Goal: Transaction & Acquisition: Obtain resource

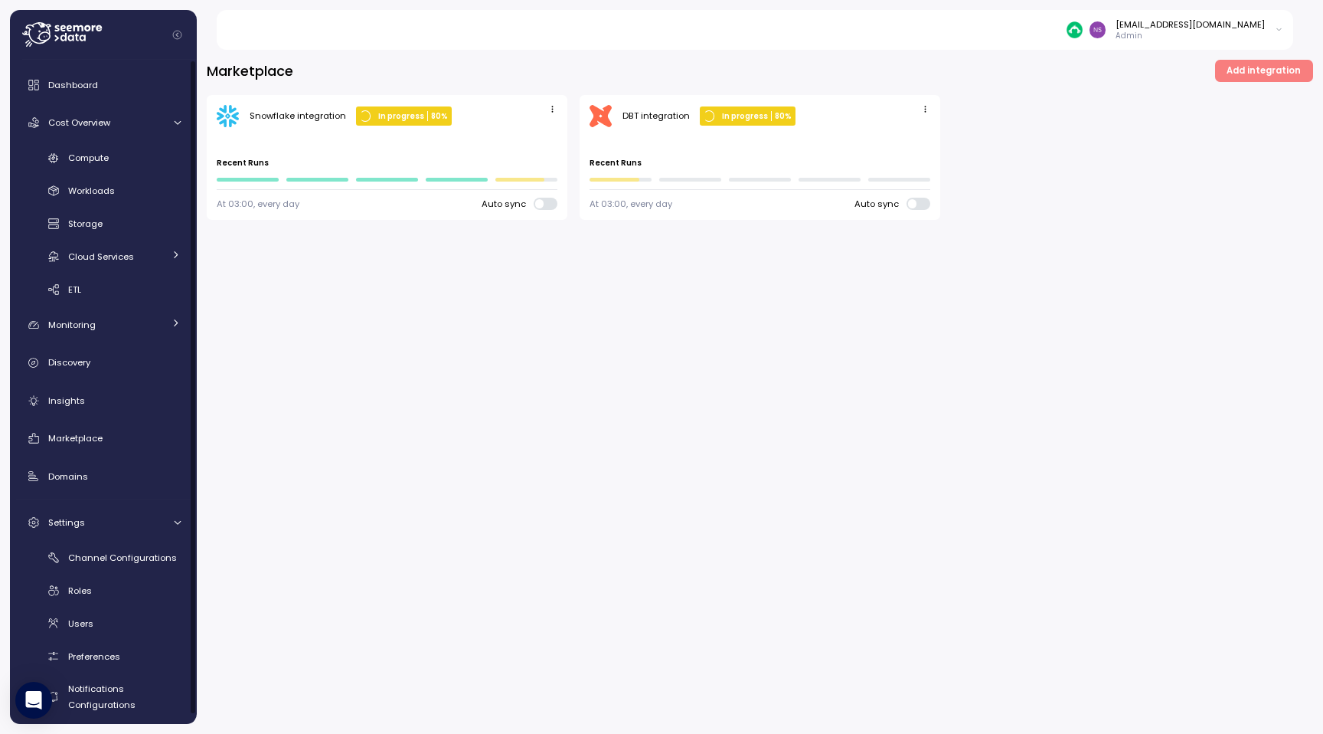
scroll to position [10, 0]
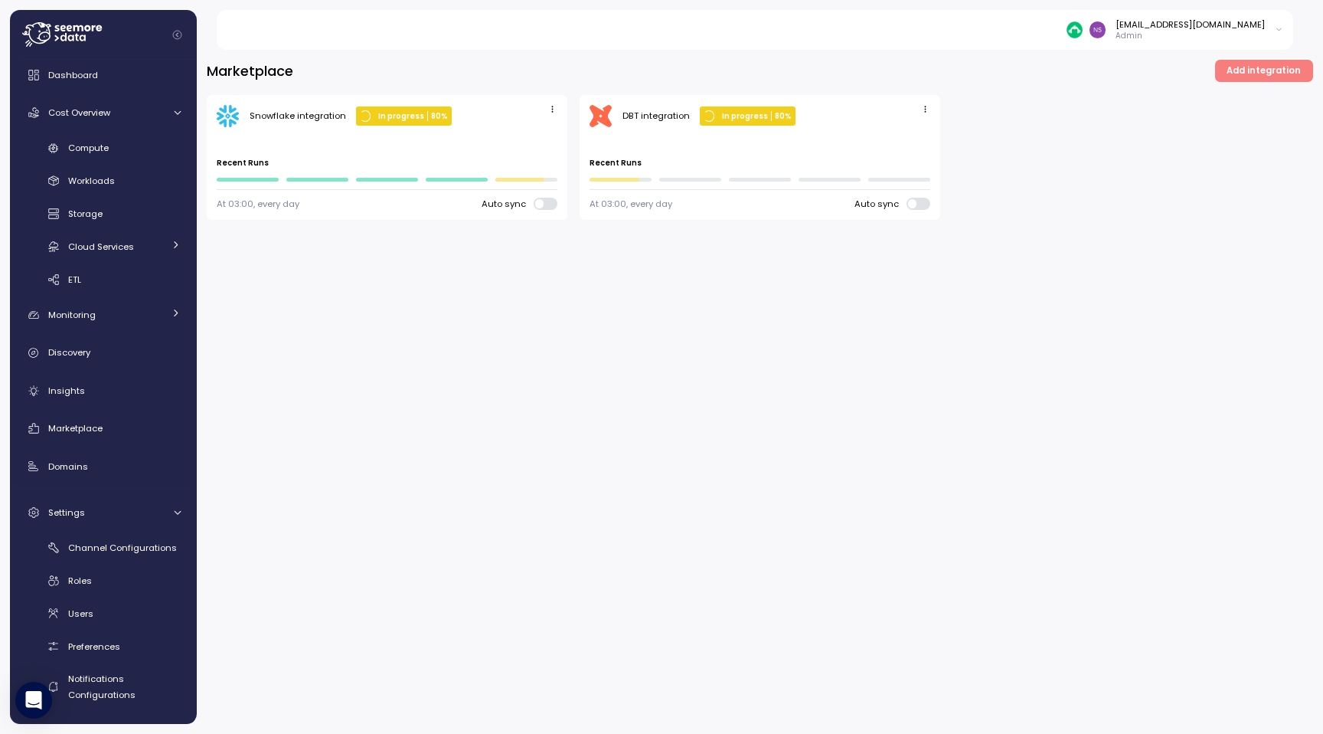
click at [1248, 73] on span "Add integration" at bounding box center [1264, 70] width 74 height 21
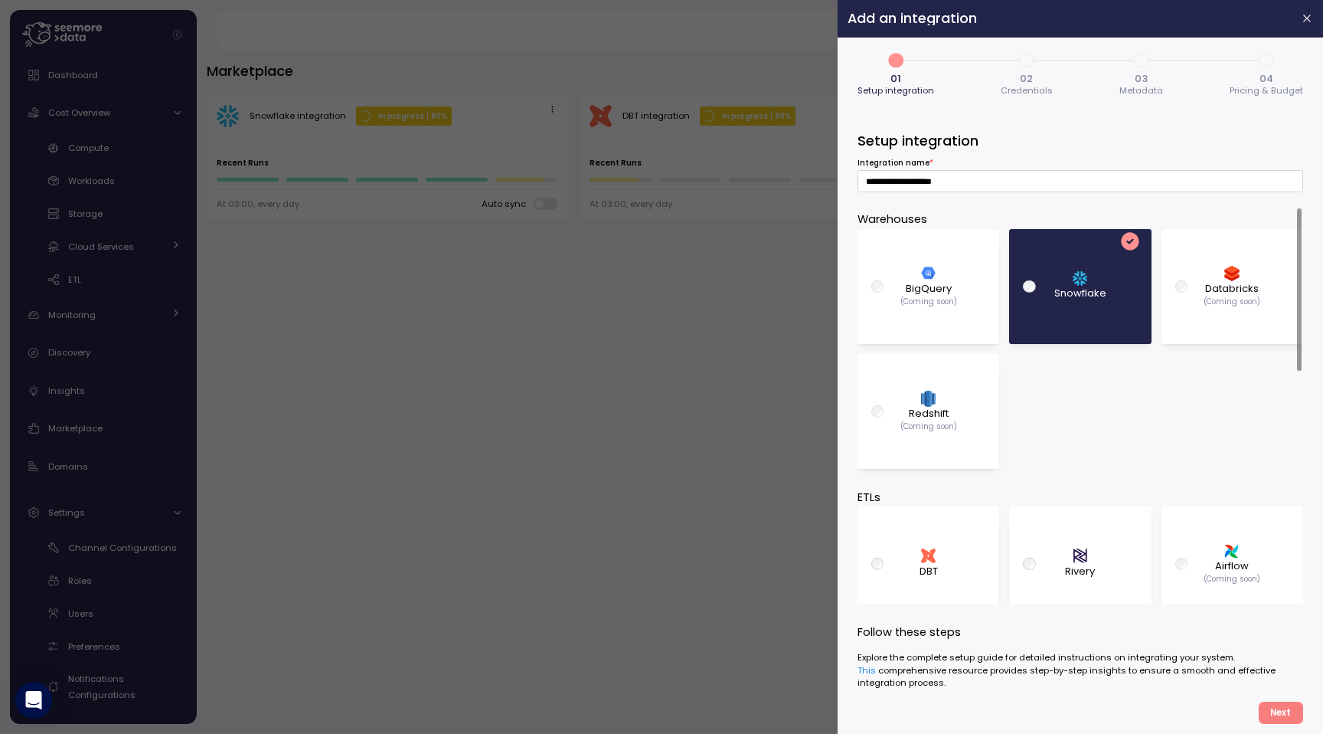
scroll to position [11, 0]
click at [1304, 26] on button "button" at bounding box center [1308, 19] width 18 height 18
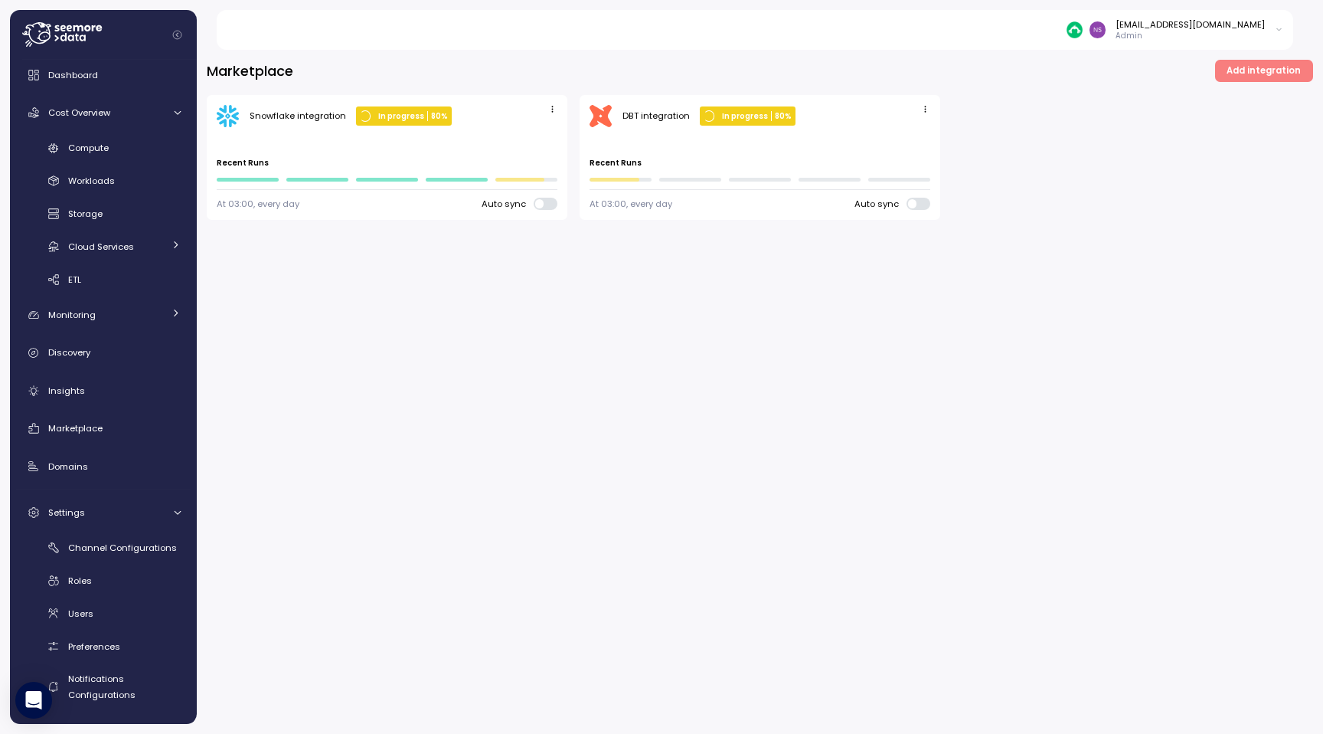
click at [927, 115] on span "button" at bounding box center [925, 110] width 16 height 16
click at [976, 96] on div "Snowflake integration In progress 80 % Last run ago Recent Runs At 03:00, every…" at bounding box center [760, 158] width 1107 height 126
click at [924, 110] on icon "button" at bounding box center [925, 109] width 10 height 10
click at [974, 113] on div "Snowflake integration In progress 80 % Last run ago Recent Runs At 03:00, every…" at bounding box center [760, 158] width 1107 height 126
click at [762, 355] on div "Marketplace Add integration Snowflake integration In progress 80 % Last run ago…" at bounding box center [760, 387] width 1126 height 694
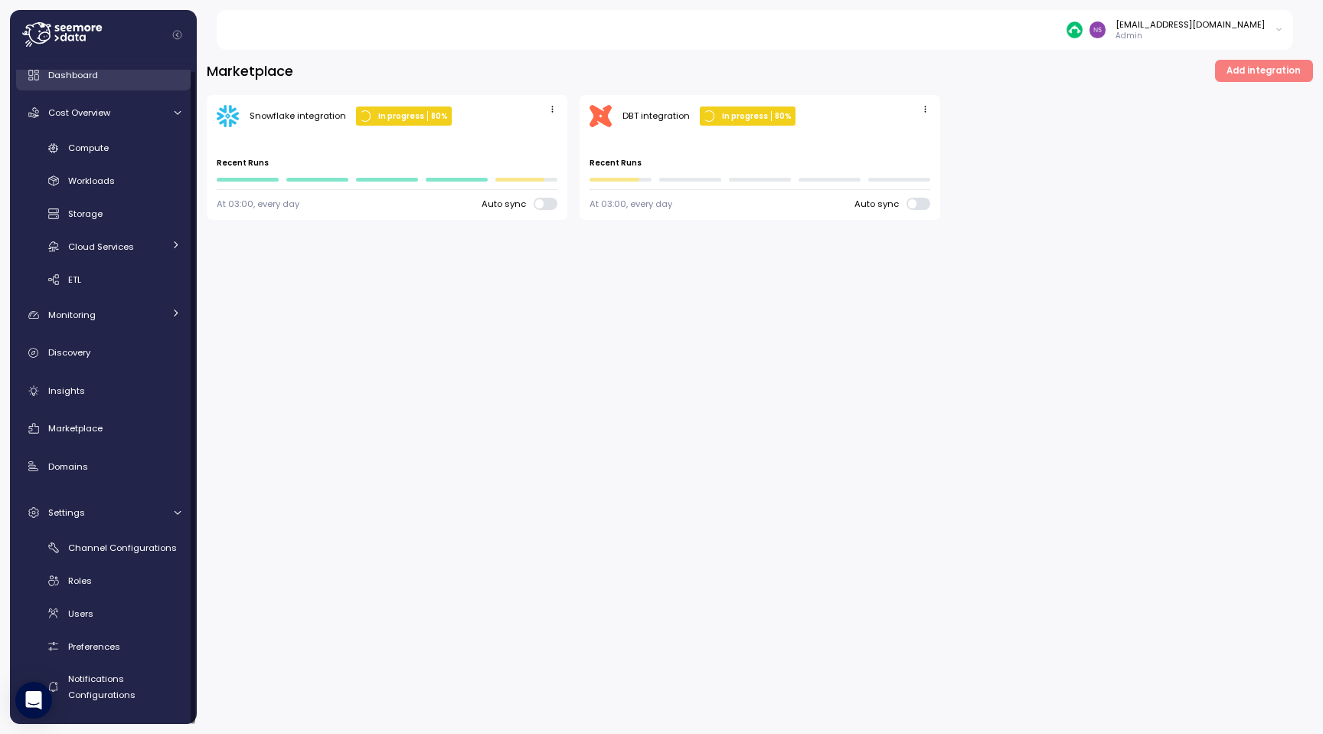
click at [119, 78] on div "Dashboard" at bounding box center [114, 74] width 132 height 15
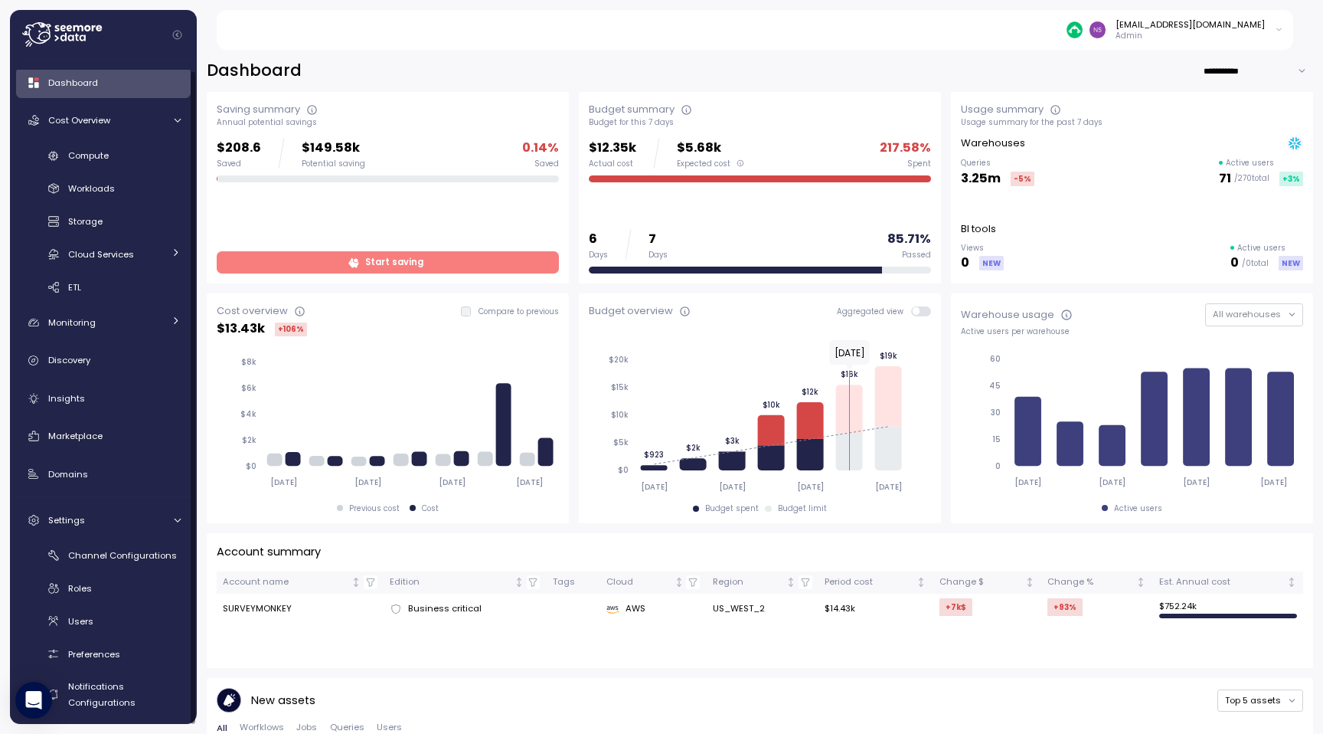
scroll to position [10, 0]
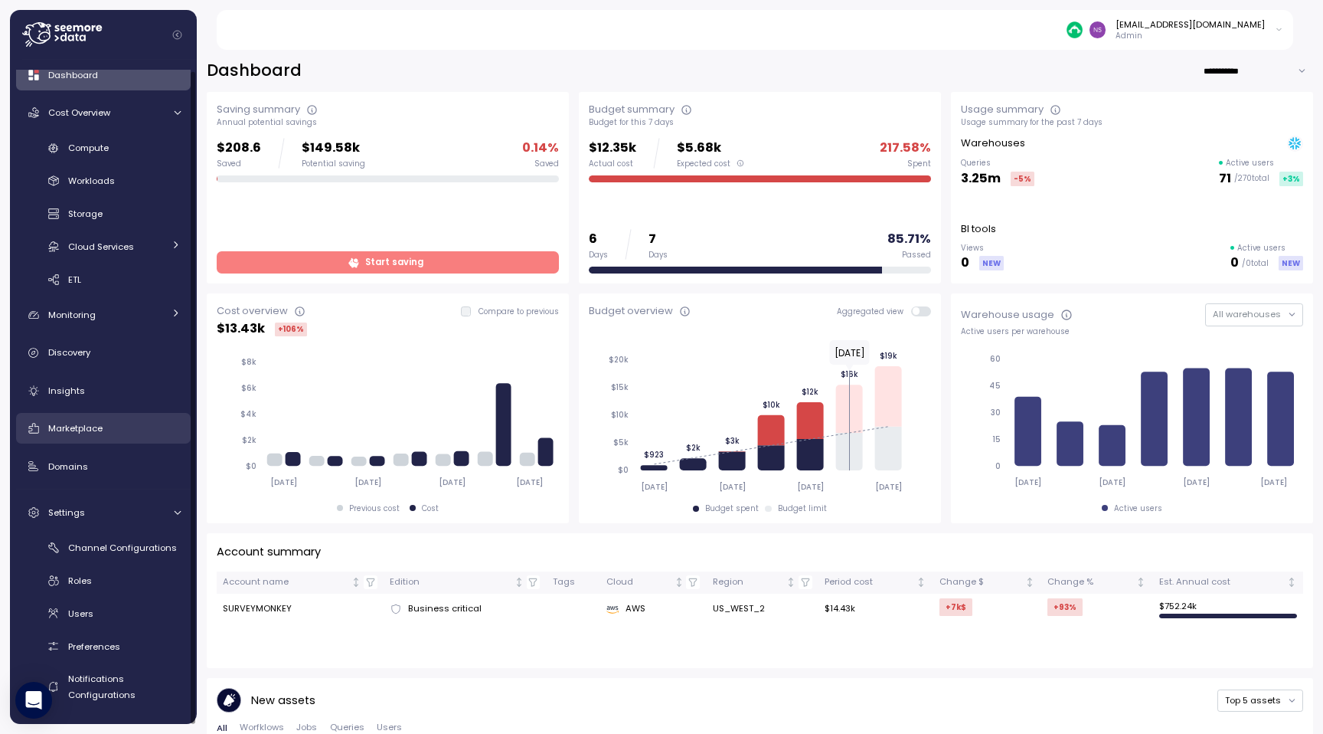
click at [87, 425] on span "Marketplace" at bounding box center [75, 428] width 54 height 12
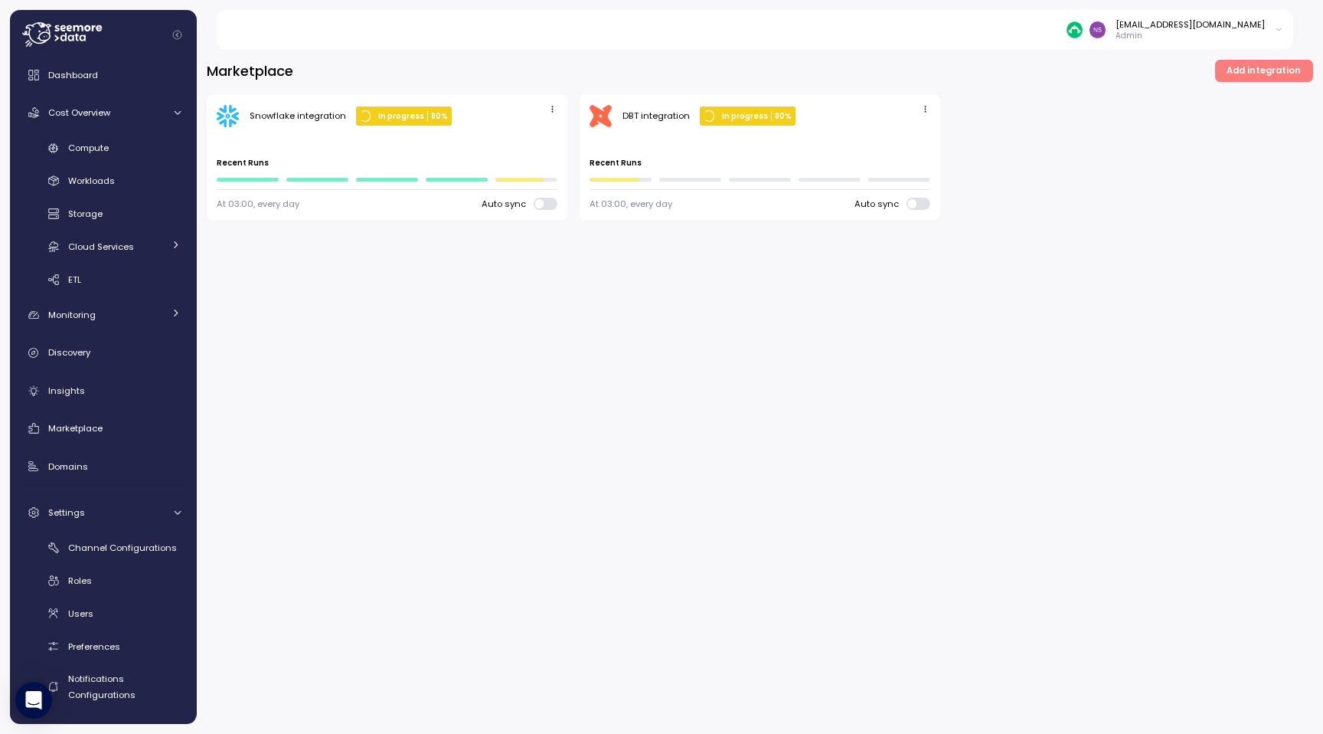
click at [1269, 61] on span "Add integration" at bounding box center [1264, 70] width 74 height 21
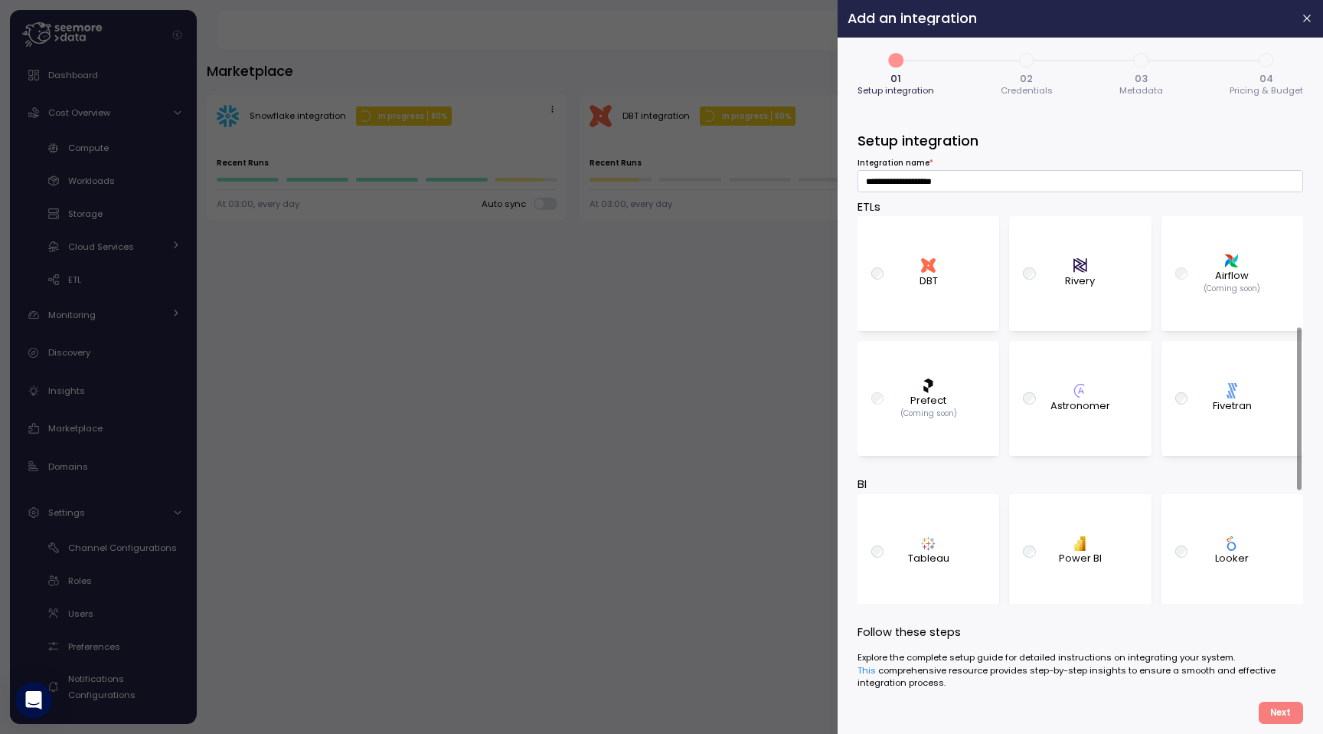
scroll to position [305, 0]
click at [1221, 399] on p "Fivetran" at bounding box center [1232, 402] width 39 height 15
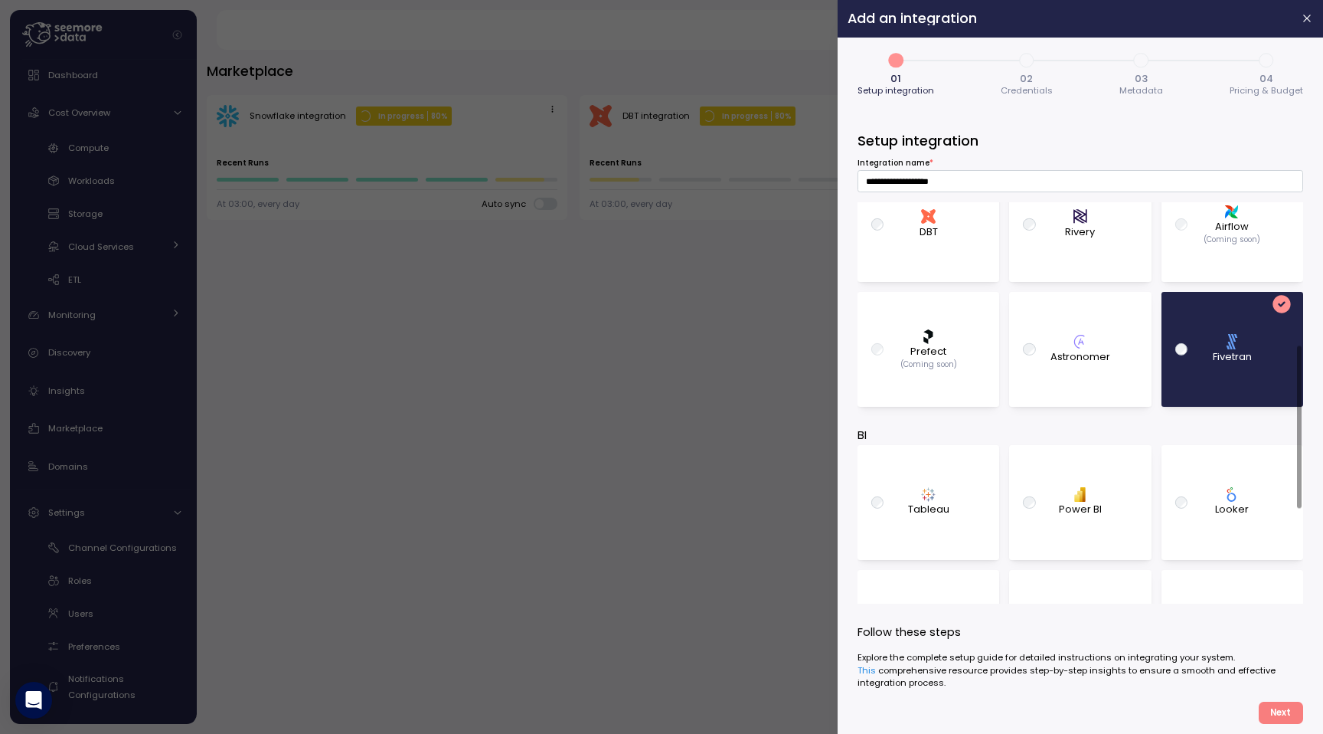
scroll to position [371, 0]
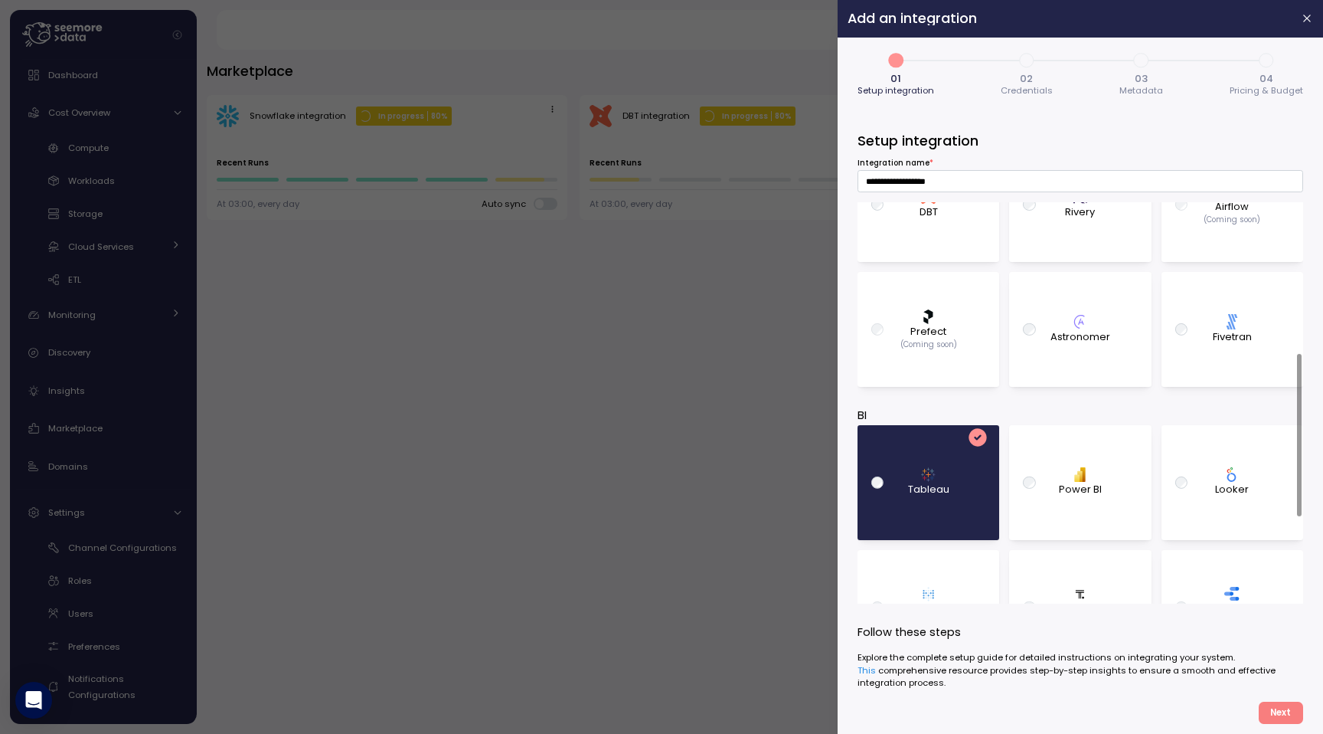
click at [1215, 316] on div ".st0{fill:#0073FF;} Fivetran" at bounding box center [1232, 329] width 39 height 31
type input "**********"
